Goal: Navigation & Orientation: Go to known website

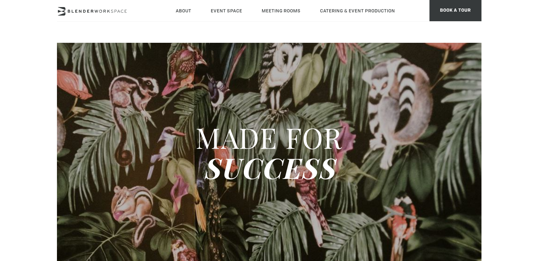
type div "[DATE]"
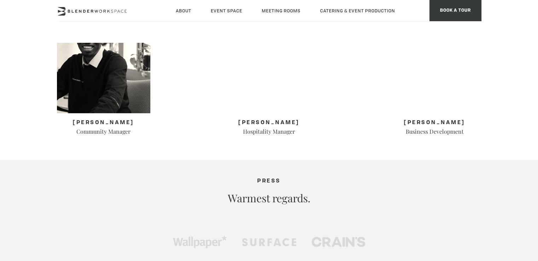
scroll to position [460, 0]
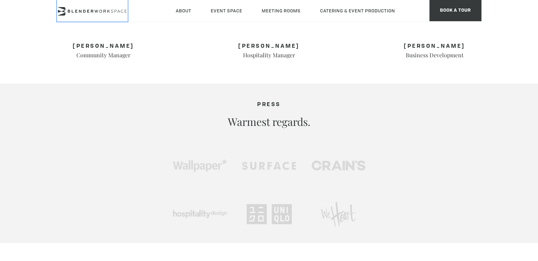
click at [80, 10] on icon at bounding box center [92, 11] width 71 height 8
